Goal: Find specific page/section: Find specific page/section

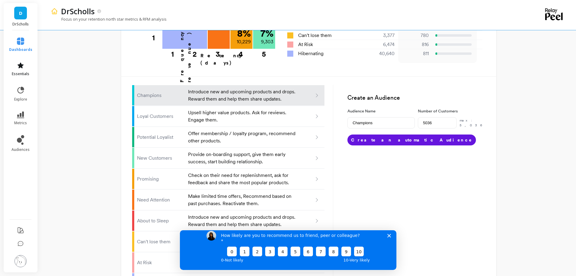
scroll to position [324, 0]
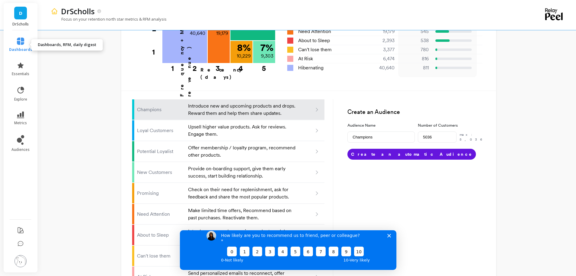
click at [21, 43] on icon at bounding box center [20, 41] width 7 height 7
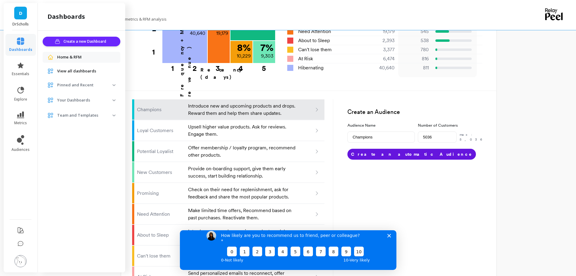
click at [73, 59] on span "Home & RFM" at bounding box center [69, 57] width 24 height 6
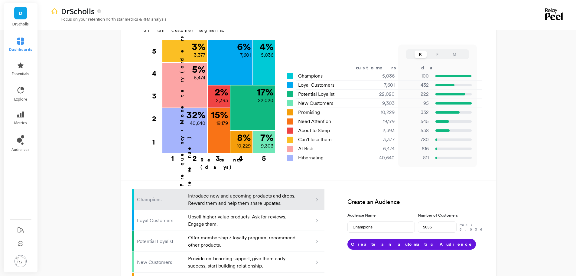
scroll to position [151, 0]
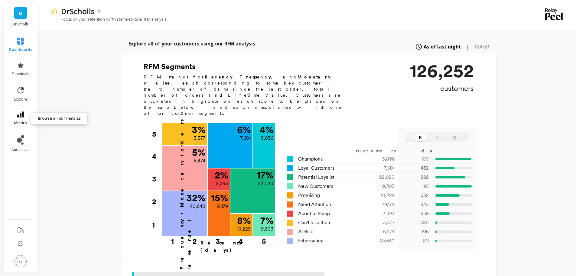
click at [24, 115] on link "metrics" at bounding box center [20, 118] width 23 height 14
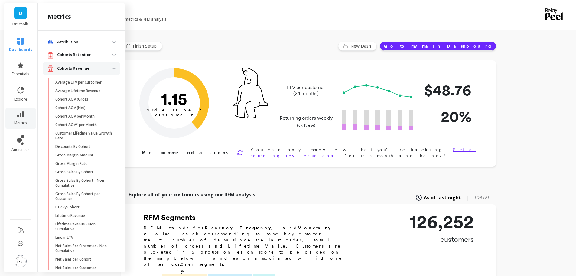
scroll to position [0, 0]
